Goal: Information Seeking & Learning: Learn about a topic

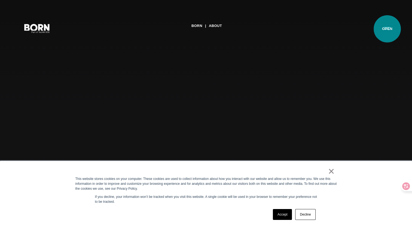
click at [387, 29] on button "Primary Menu" at bounding box center [386, 27] width 13 height 11
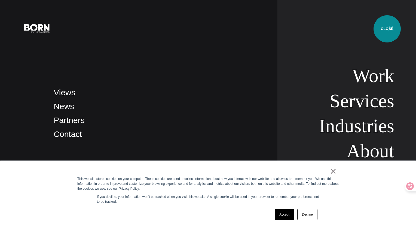
click at [387, 29] on button "Primary Menu" at bounding box center [390, 27] width 13 height 11
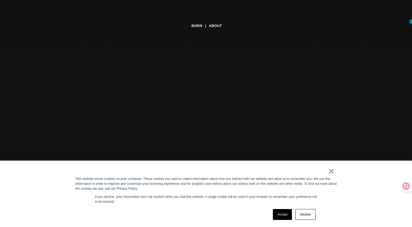
scroll to position [63, 0]
click at [285, 217] on link "Accept" at bounding box center [282, 214] width 19 height 11
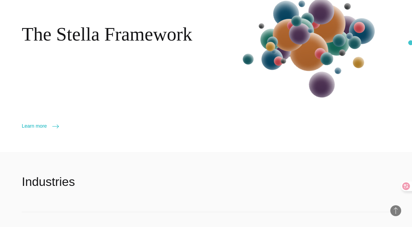
scroll to position [763, 0]
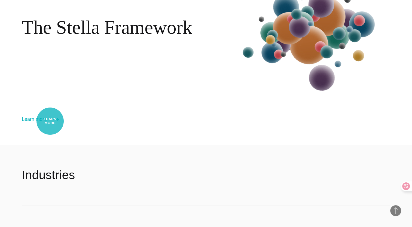
click at [50, 121] on link "Learn more" at bounding box center [40, 119] width 37 height 8
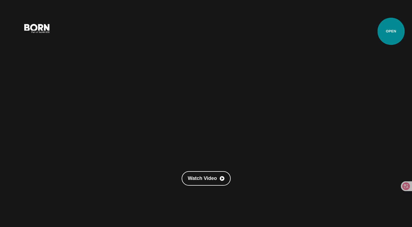
click at [390, 31] on button "Primary Menu" at bounding box center [386, 27] width 13 height 11
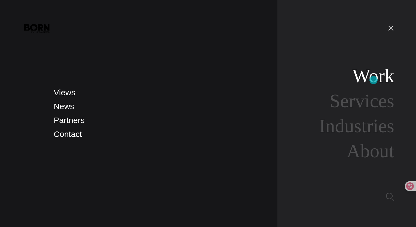
click at [373, 80] on link "Work" at bounding box center [373, 75] width 42 height 21
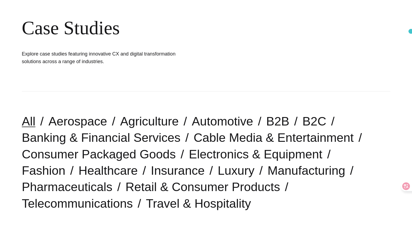
scroll to position [58, 0]
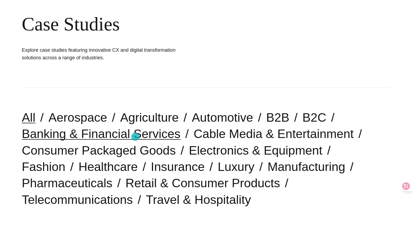
click at [135, 137] on link "Banking & Financial Services" at bounding box center [101, 134] width 159 height 14
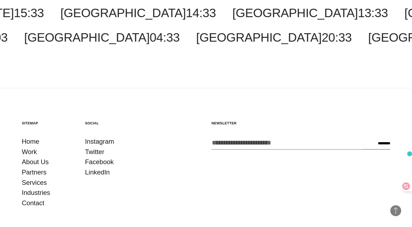
scroll to position [584, 0]
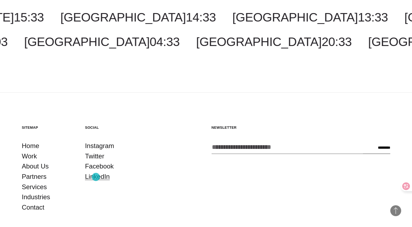
click at [96, 177] on link "LinkedIn" at bounding box center [97, 176] width 25 height 10
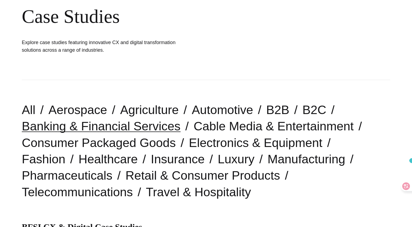
scroll to position [0, 0]
